Goal: Transaction & Acquisition: Obtain resource

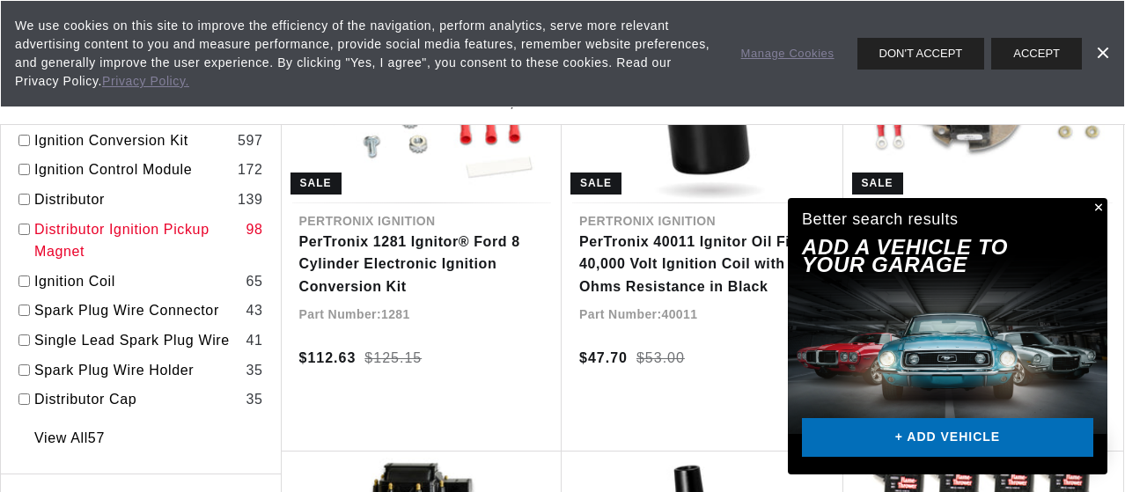
scroll to position [528, 0]
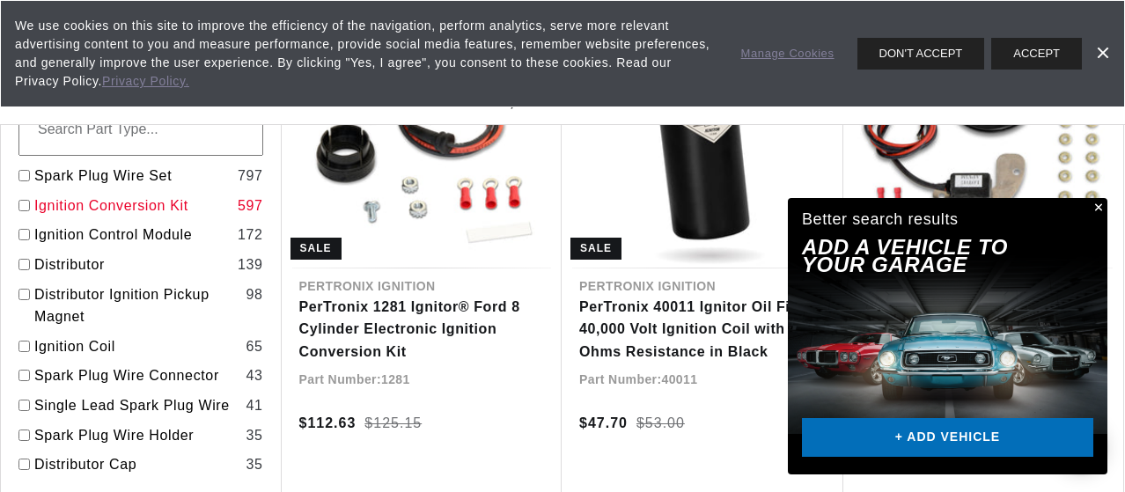
click at [185, 209] on link "Ignition Conversion Kit" at bounding box center [132, 205] width 196 height 23
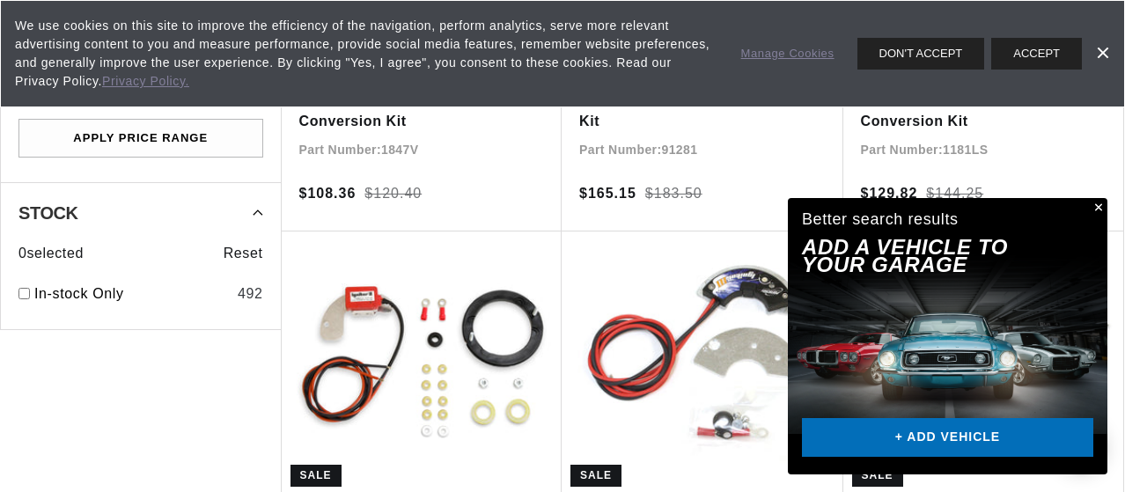
scroll to position [1760, 0]
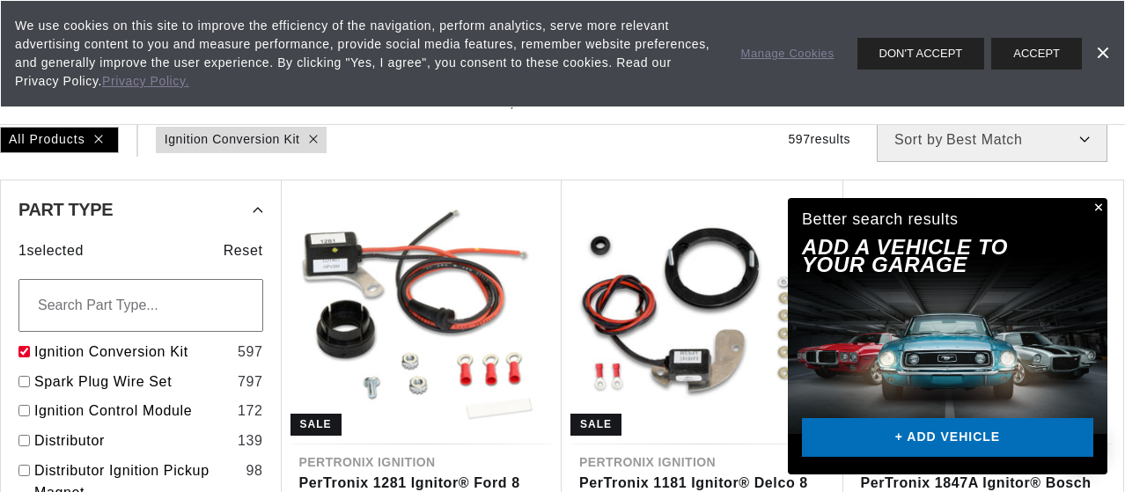
click at [185, 304] on input "text" at bounding box center [140, 305] width 245 height 53
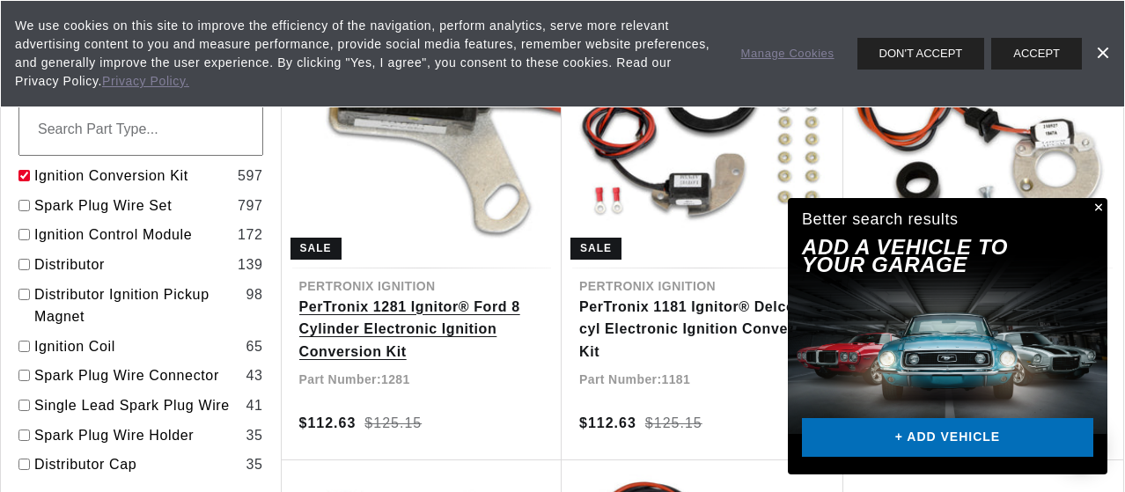
click at [322, 303] on link "PerTronix 1281 Ignitor® Ford 8 Cylinder Electronic Ignition Conversion Kit" at bounding box center [422, 330] width 246 height 68
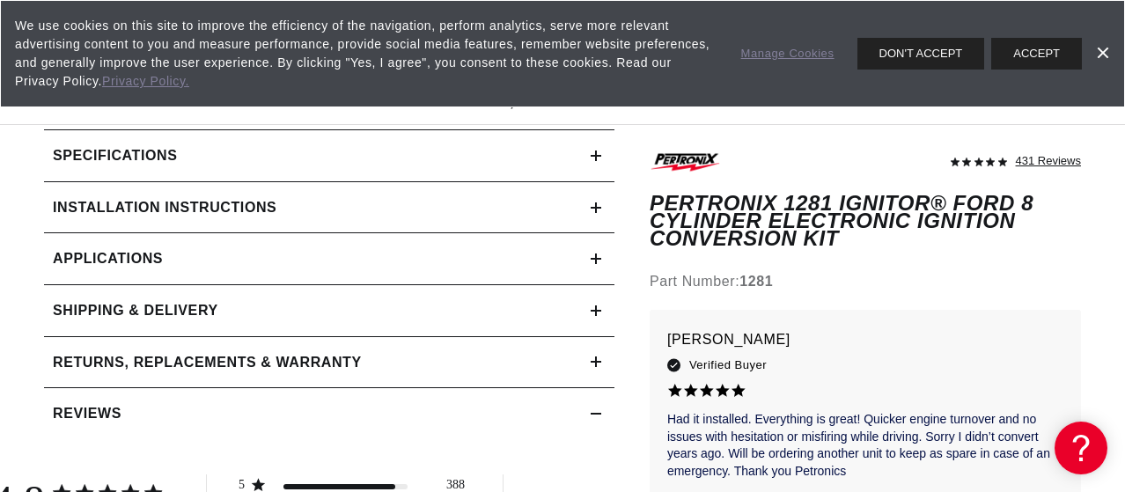
click at [325, 265] on link "Applications" at bounding box center [329, 259] width 570 height 52
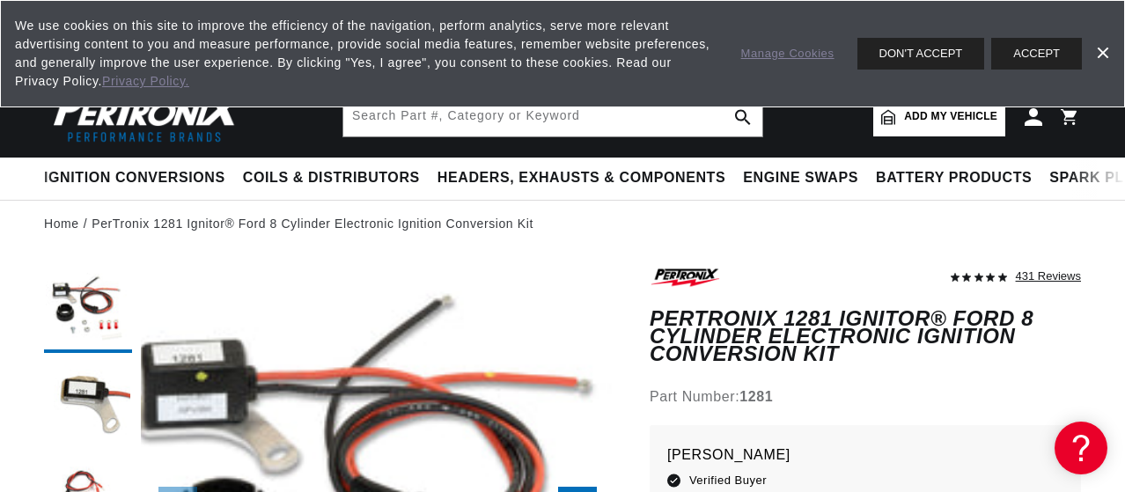
click at [907, 114] on span "Add my vehicle" at bounding box center [950, 116] width 93 height 17
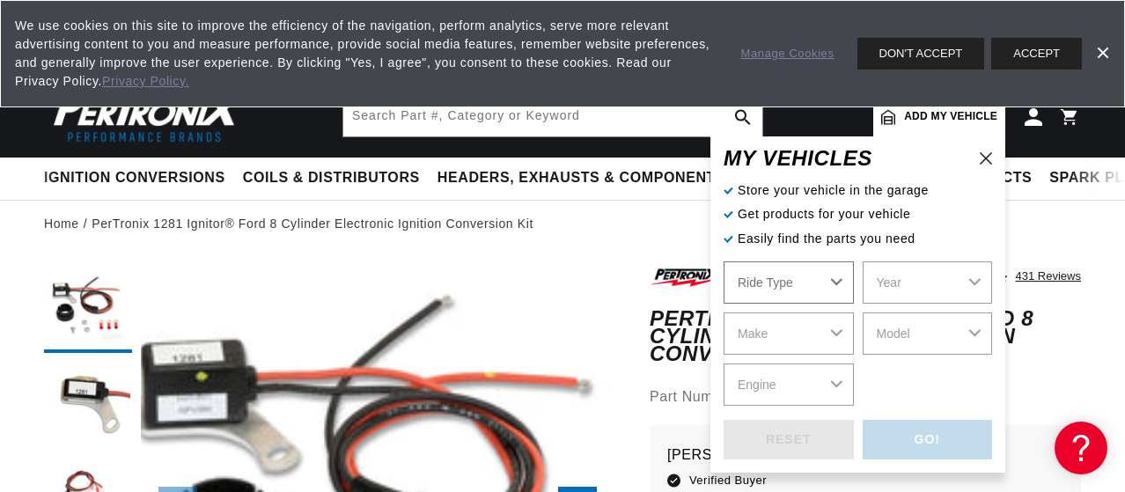
select select "Automotive"
click at [838, 283] on select "Automotive Agricultural Industrial Marine Motorcycle" at bounding box center [788, 282] width 130 height 42
click at [723, 261] on select "Automotive Agricultural Industrial Marine Motorcycle" at bounding box center [788, 282] width 130 height 42
click at [971, 282] on select "Year 2022 2021 2020 2019 2018 2017 2016 2015 2014 2013 2012 2011 2010 2009 2008…" at bounding box center [927, 282] width 130 height 42
select select "1969"
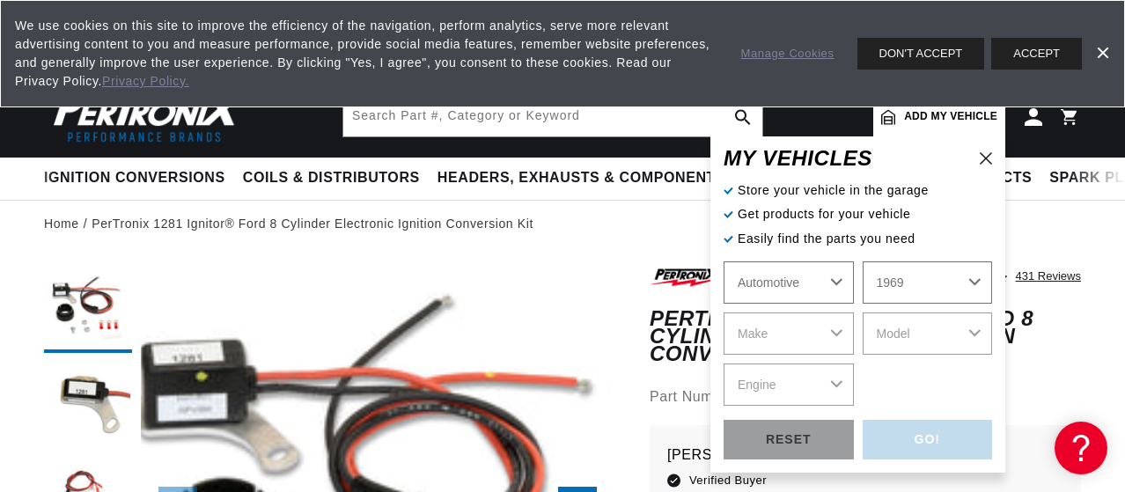
click at [862, 261] on select "Year 2022 2021 2020 2019 2018 2017 2016 2015 2014 2013 2012 2011 2010 2009 2008…" at bounding box center [927, 282] width 130 height 42
select select "1969"
click at [835, 328] on select "Make Alfa Romeo American Motors Aston Martin Austin Austin Healey Avanti BMW Bu…" at bounding box center [788, 333] width 130 height 42
select select "Ford"
click at [723, 312] on select "Make Alfa Romeo American Motors Aston Martin Austin Austin Healey Avanti BMW Bu…" at bounding box center [788, 333] width 130 height 42
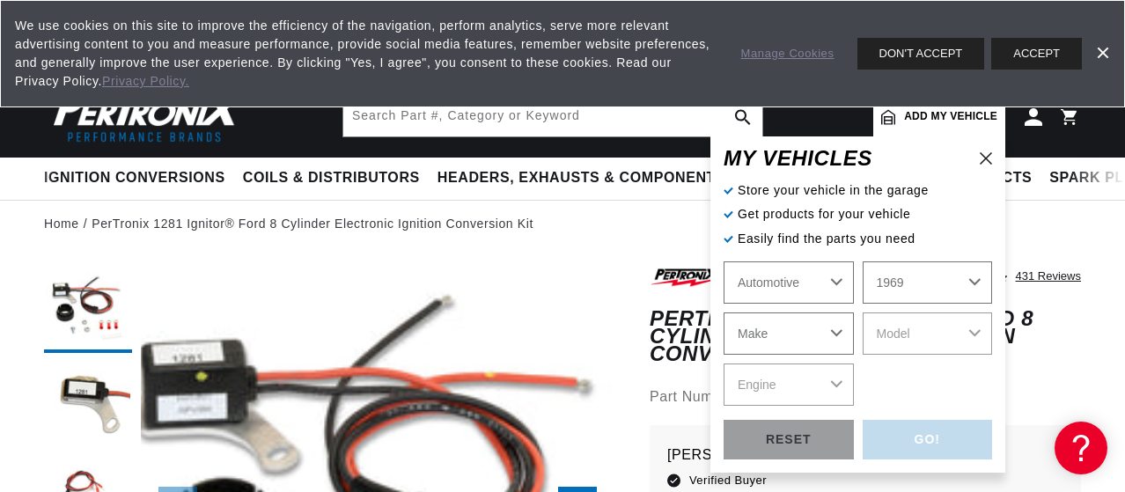
select select "Ford"
click at [974, 334] on select "Model Bronco Country Sedan Country Squire Custom Custom 500 E-100 Econoline E-2…" at bounding box center [927, 333] width 130 height 42
select select "Fairlane"
click at [862, 312] on select "Model Bronco Country Sedan Country Squire Custom Custom 500 E-100 Econoline E-2…" at bounding box center [927, 333] width 130 height 42
select select "Fairlane"
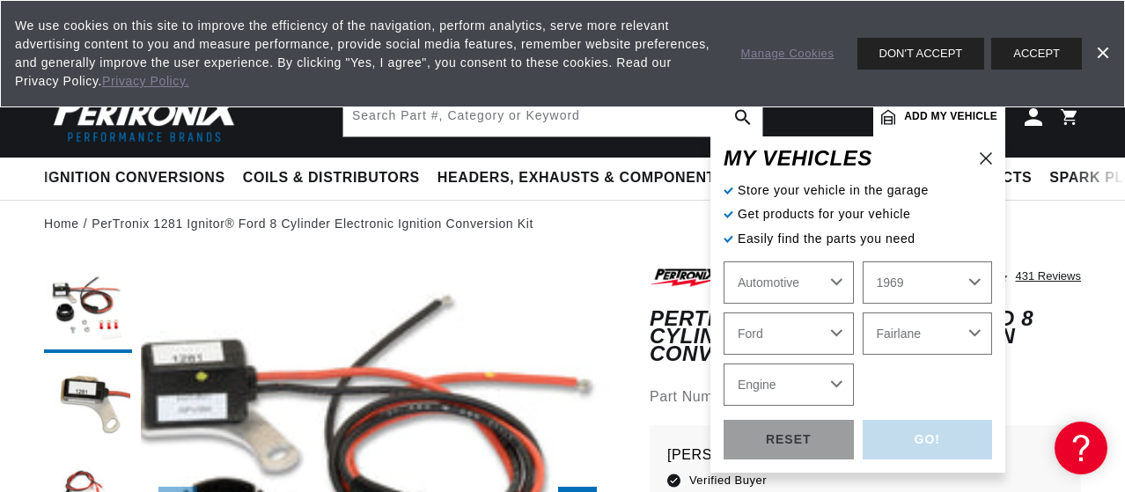
click at [838, 383] on select "Engine 3.6L 3.7L 4.3L 4.8L 5.4L 170cid / 2.8L 200cid / 3.3L 250cid / 4.1L 289ci…" at bounding box center [788, 384] width 130 height 42
select select "302cid-5.0L"
click at [723, 363] on select "Engine 3.6L 3.7L 4.3L 4.8L 5.4L 170cid / 2.8L 200cid / 3.3L 250cid / 4.1L 289ci…" at bounding box center [788, 384] width 130 height 42
select select "302cid-5.0L"
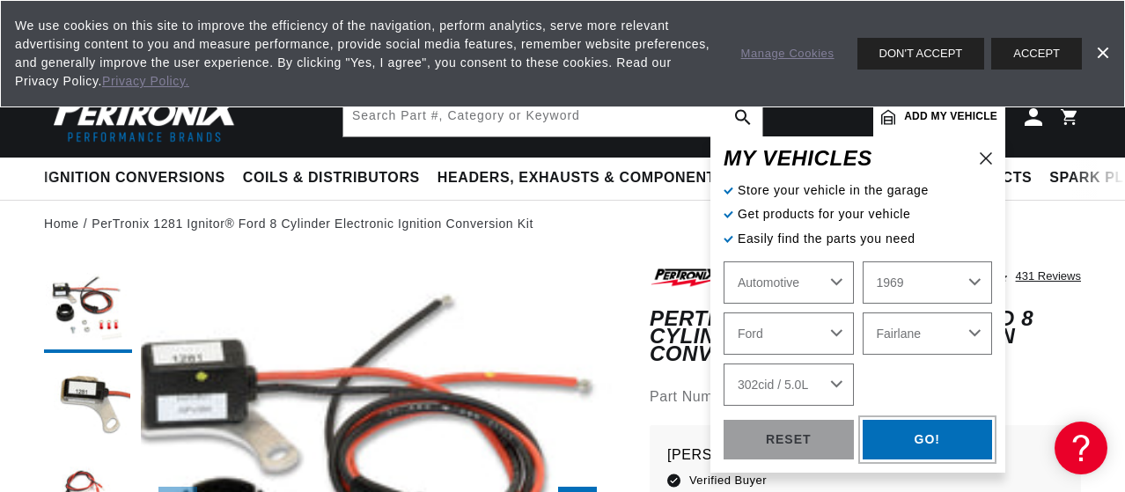
click at [909, 421] on div "GO!" at bounding box center [927, 440] width 130 height 40
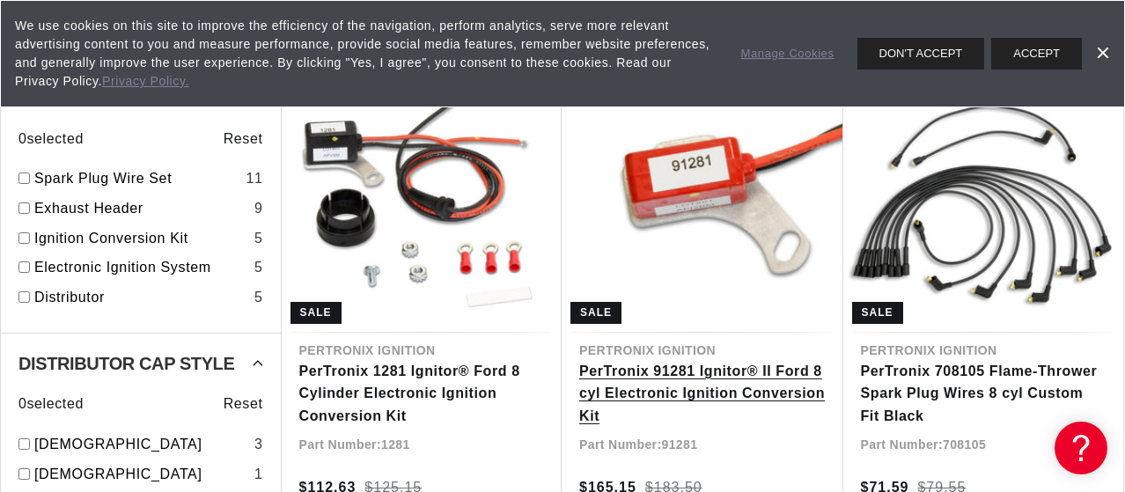
scroll to position [0, 966]
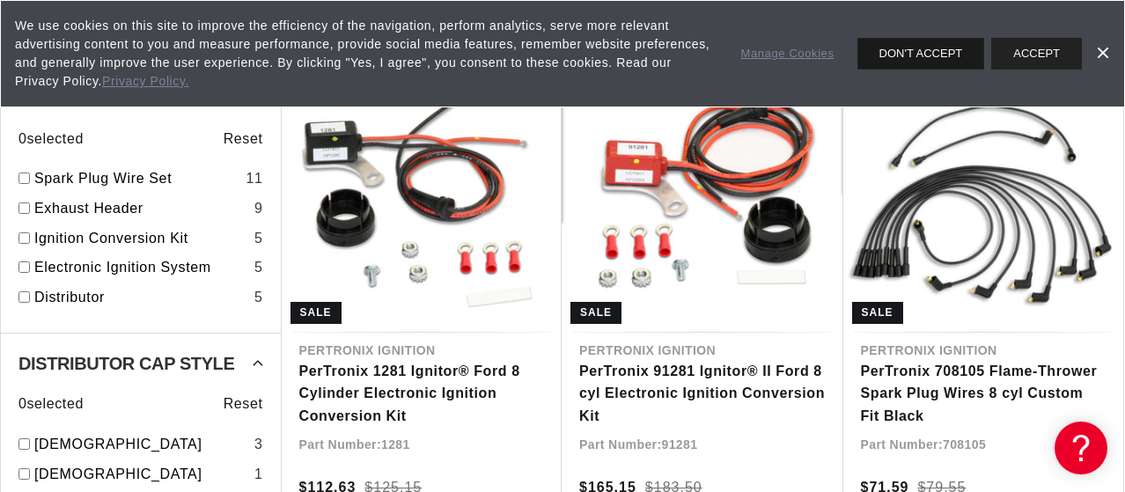
click at [936, 50] on button "DON'T ACCEPT" at bounding box center [921, 54] width 128 height 32
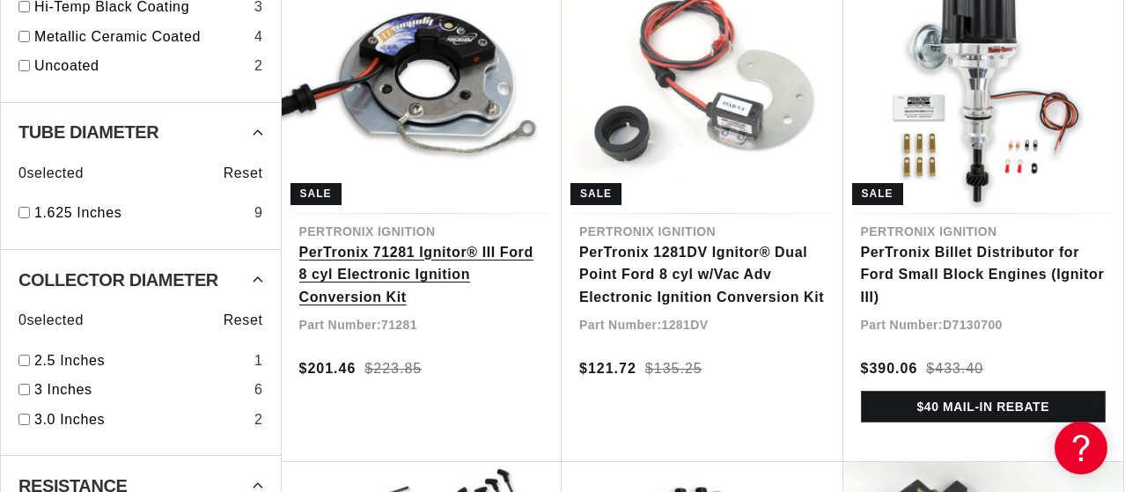
click at [409, 279] on link "PerTronix 71281 Ignitor® III Ford 8 cyl Electronic Ignition Conversion Kit" at bounding box center [422, 275] width 246 height 68
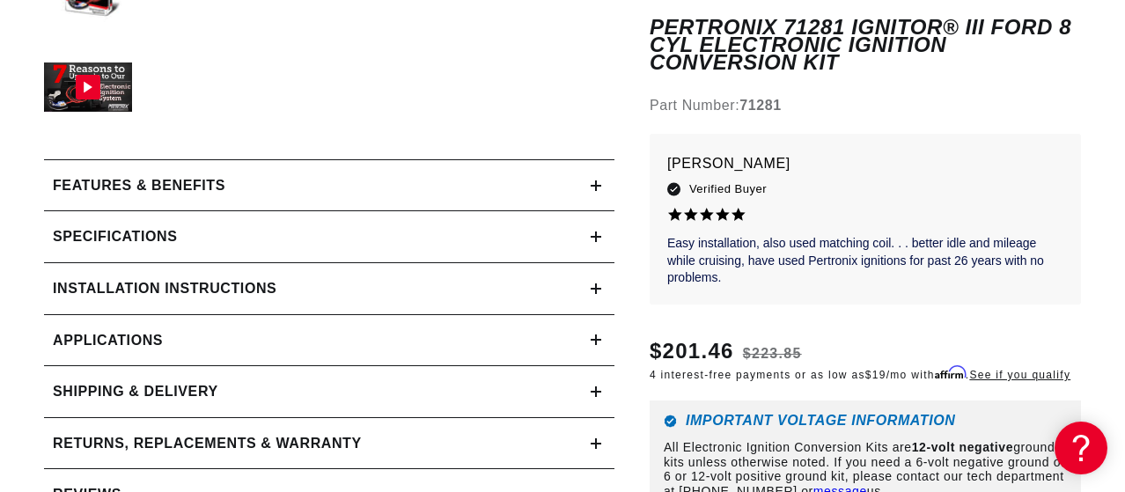
click at [594, 286] on icon at bounding box center [595, 288] width 11 height 11
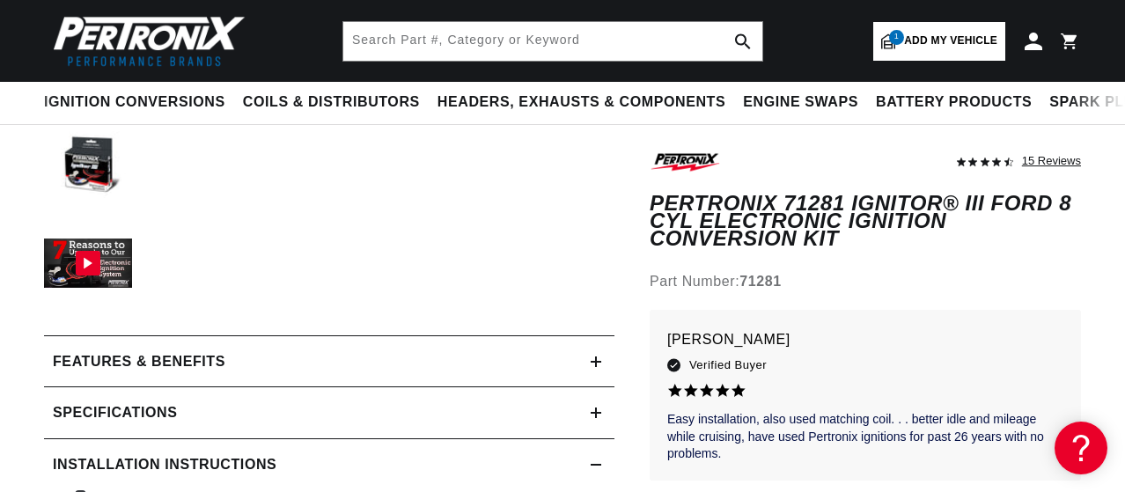
scroll to position [0, 1932]
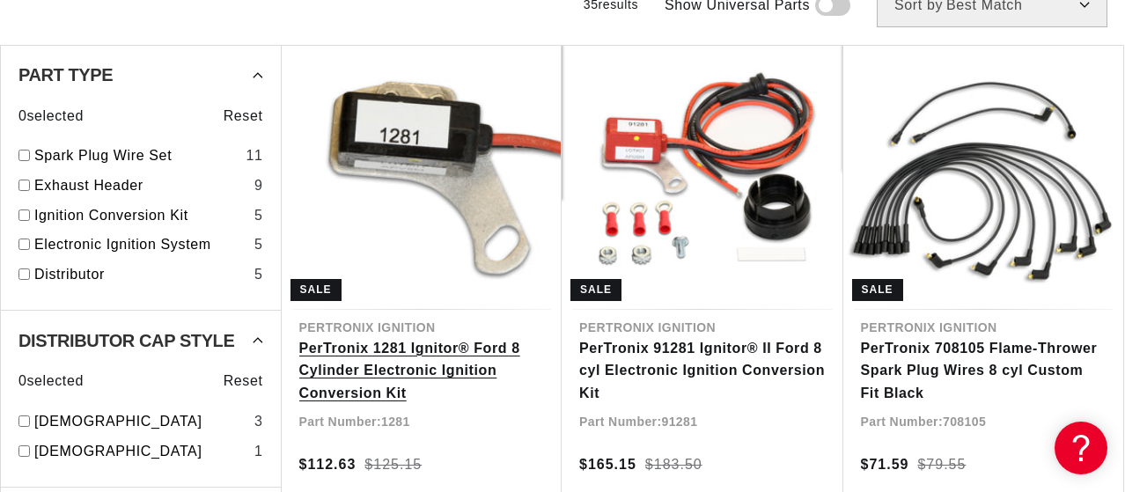
scroll to position [0, 966]
click at [433, 361] on link "PerTronix 1281 Ignitor® Ford 8 Cylinder Electronic Ignition Conversion Kit" at bounding box center [422, 371] width 246 height 68
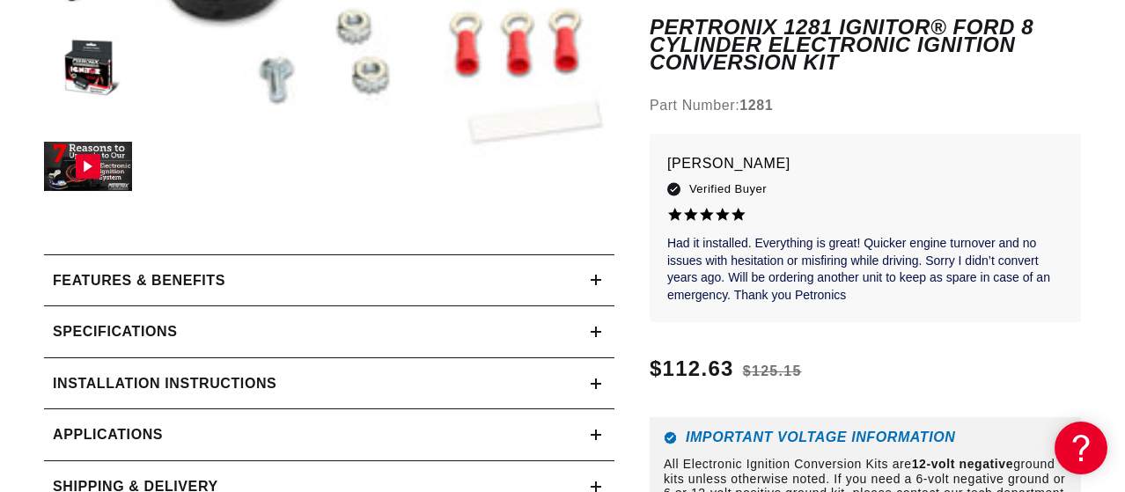
click at [440, 380] on div "Installation instructions" at bounding box center [317, 383] width 546 height 23
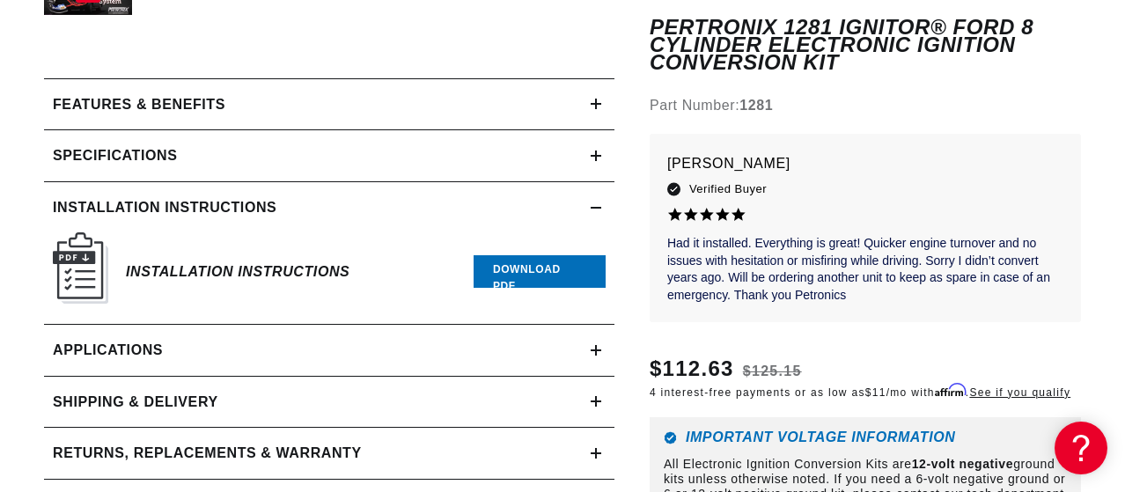
scroll to position [0, 966]
click at [494, 274] on link "Download PDF" at bounding box center [539, 271] width 132 height 33
